Goal: Information Seeking & Learning: Learn about a topic

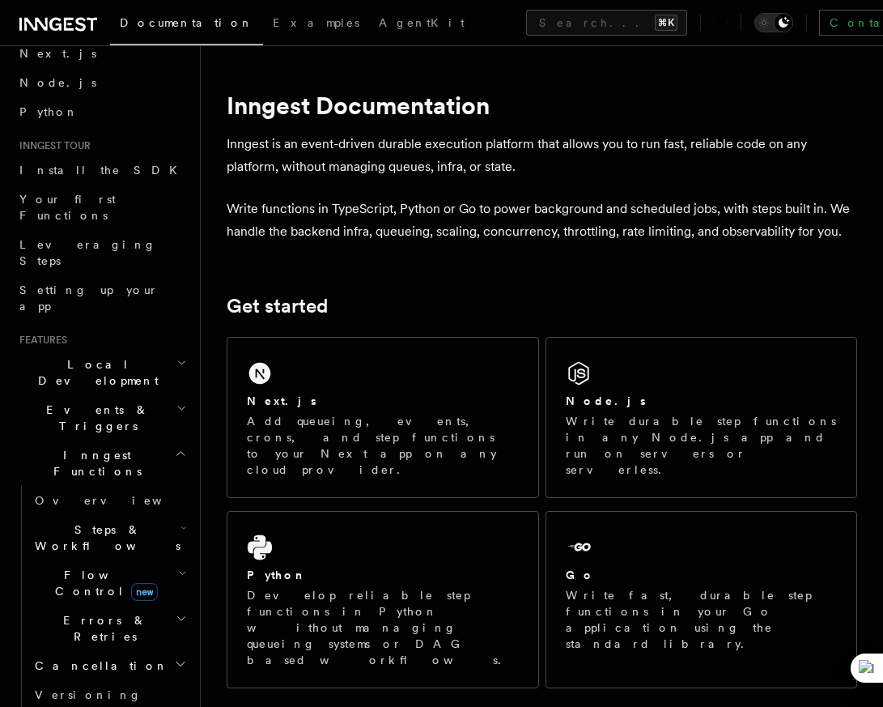
scroll to position [79, 0]
click at [180, 520] on icon "button" at bounding box center [183, 526] width 6 height 13
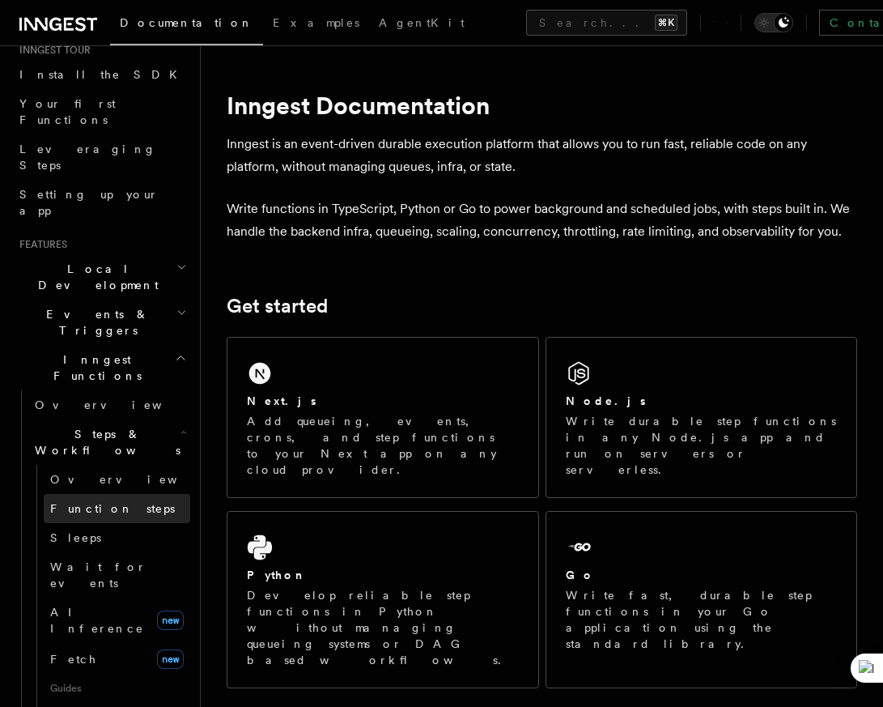
scroll to position [176, 0]
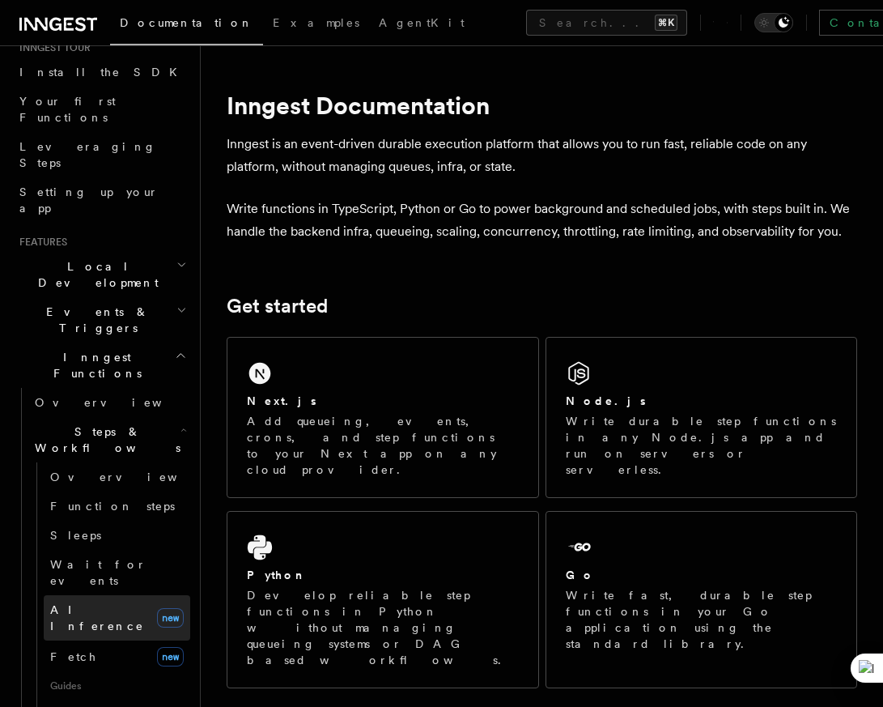
click at [130, 595] on link "AI Inference new" at bounding box center [117, 617] width 146 height 45
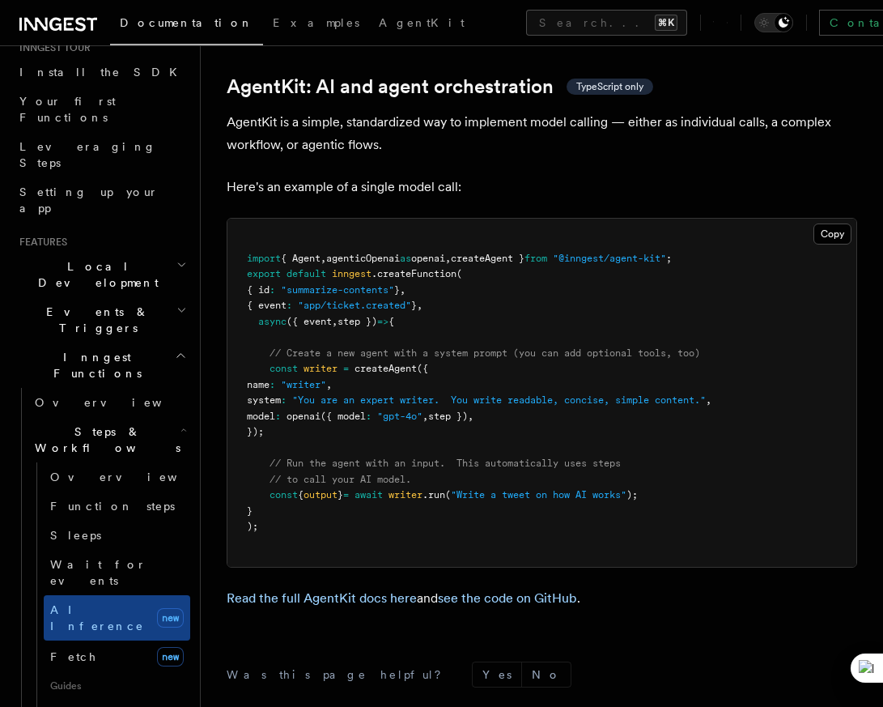
scroll to position [4817, 0]
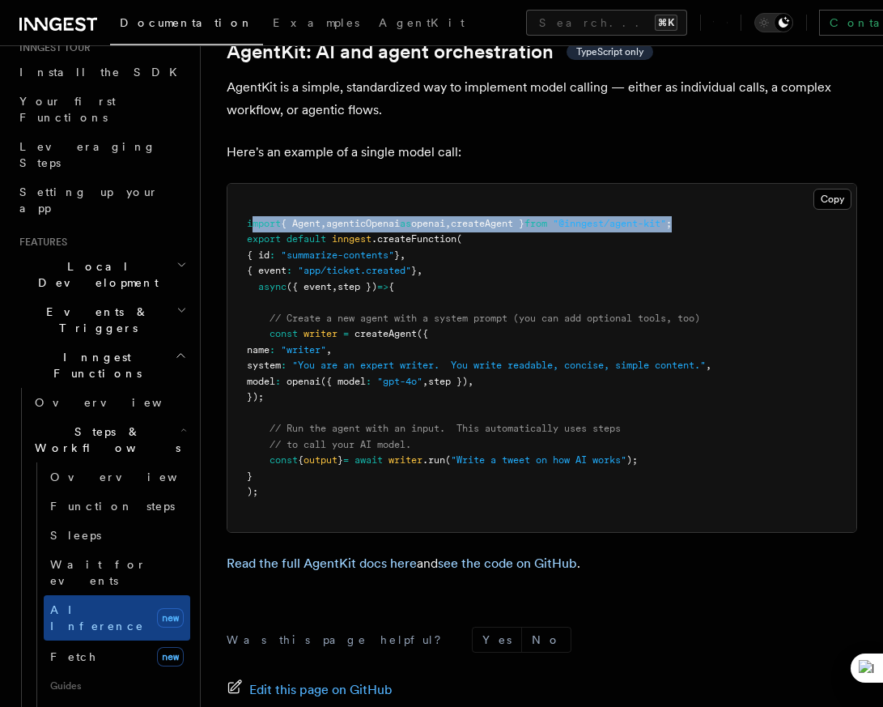
drag, startPoint x: 734, startPoint y: 197, endPoint x: 252, endPoint y: 191, distance: 482.4
click at [252, 191] on pre "import { Agent , agenticOpenai as openai , createAgent } from "@inngest/agent-k…" at bounding box center [541, 358] width 629 height 348
copy span "mport { Agent , agenticOpenai as openai , createAgent } from "@inngest/agent-ki…"
click at [460, 316] on pre "import { Agent , agenticOpenai as openai , createAgent } from "@inngest/agent-k…" at bounding box center [541, 358] width 629 height 348
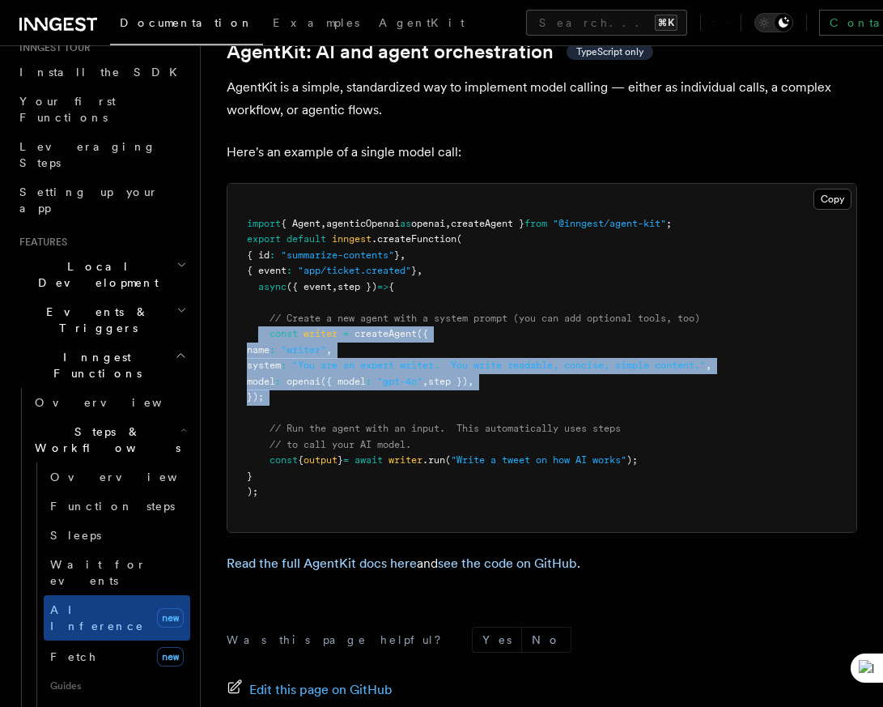
drag, startPoint x: 258, startPoint y: 308, endPoint x: 320, endPoint y: 383, distance: 97.1
click at [320, 383] on pre "import { Agent , agenticOpenai as openai , createAgent } from "@inngest/agent-k…" at bounding box center [541, 358] width 629 height 348
copy code "const writer = createAgent ({ name : "writer" , system : "You are an expert wri…"
